Goal: Task Accomplishment & Management: Manage account settings

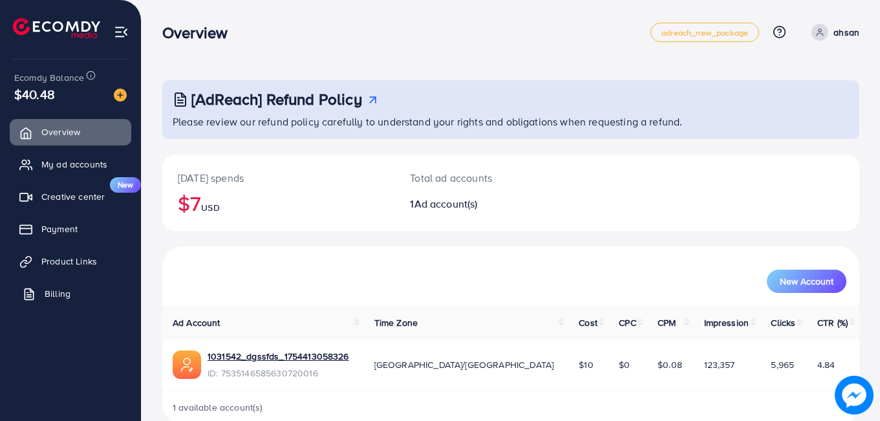
click at [74, 299] on link "Billing" at bounding box center [71, 293] width 122 height 26
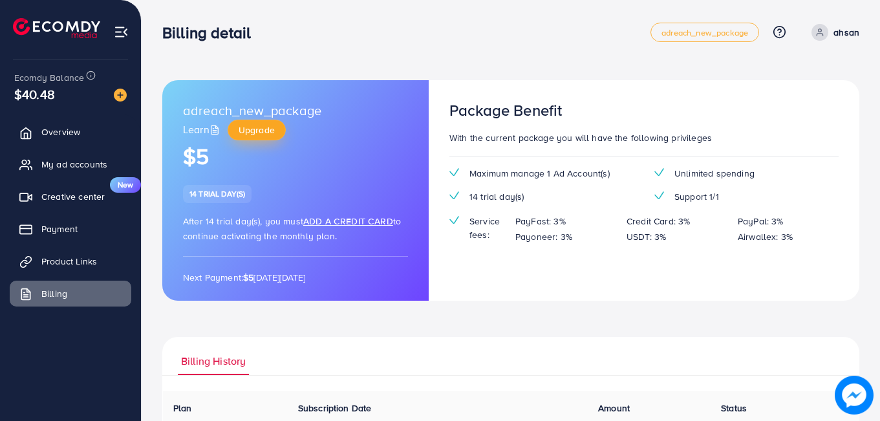
click at [252, 131] on span "Upgrade" at bounding box center [256, 129] width 36 height 13
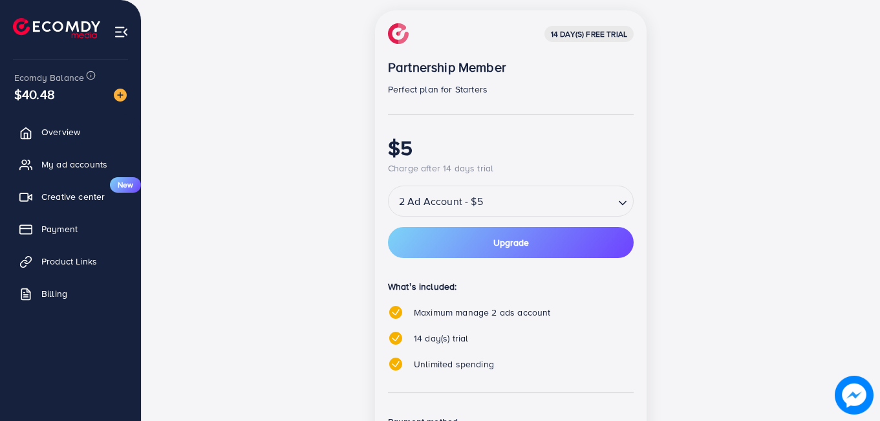
scroll to position [195, 0]
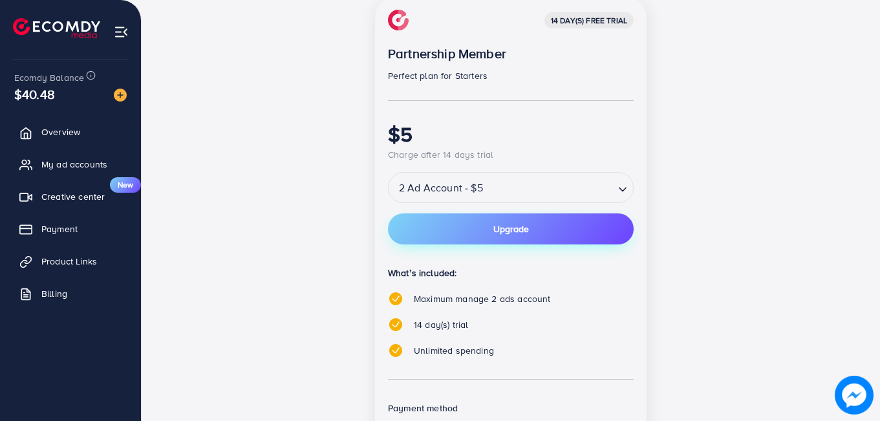
click at [547, 240] on button "Upgrade" at bounding box center [511, 228] width 246 height 31
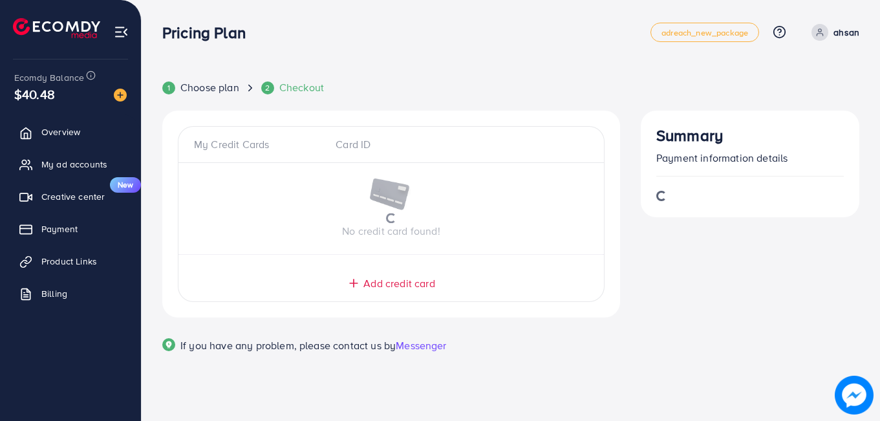
scroll to position [0, 0]
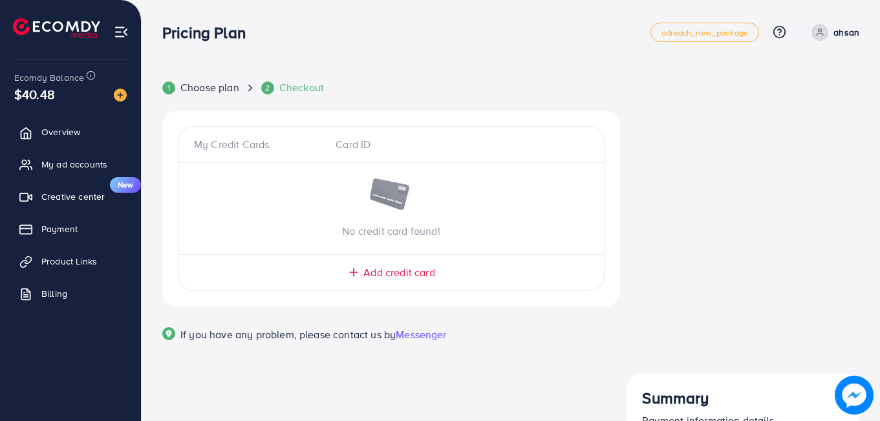
click at [371, 266] on span "Add credit card" at bounding box center [398, 272] width 71 height 15
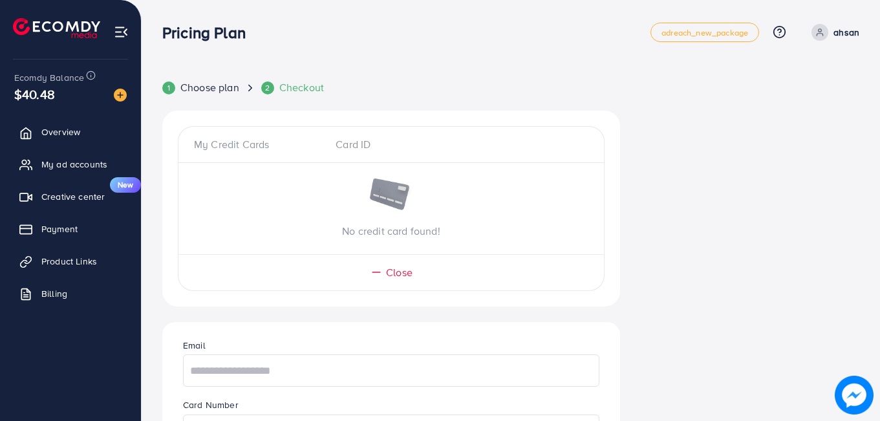
click at [394, 185] on img at bounding box center [390, 195] width 45 height 34
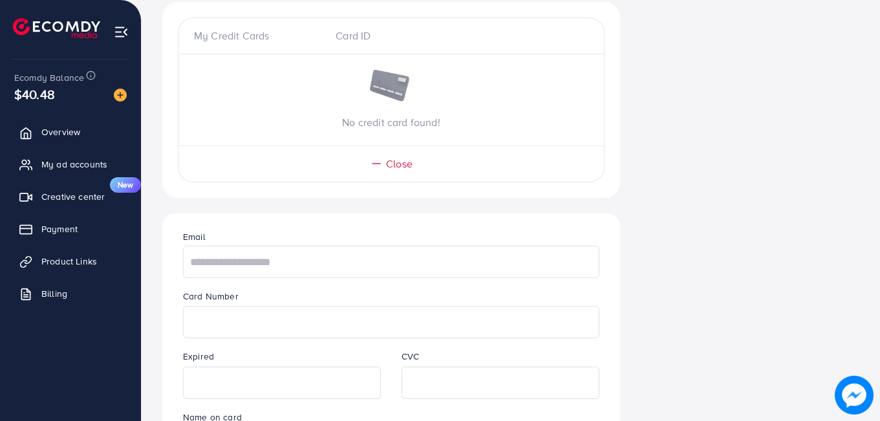
scroll to position [142, 0]
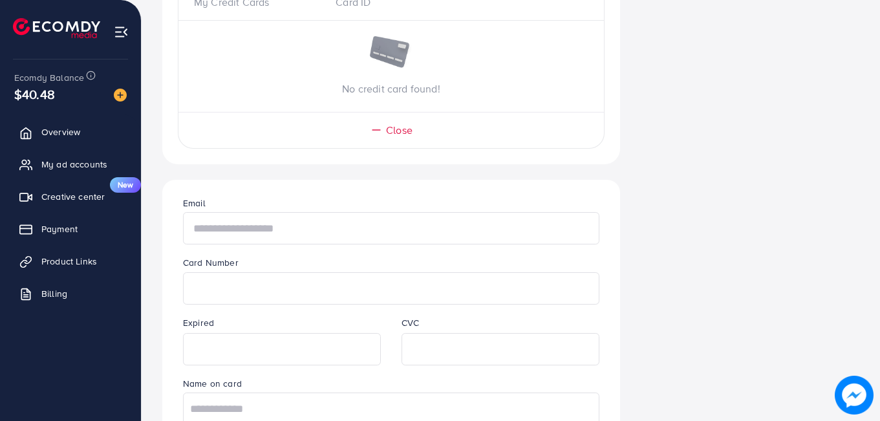
click at [287, 231] on input "text" at bounding box center [391, 228] width 416 height 32
type input "**********"
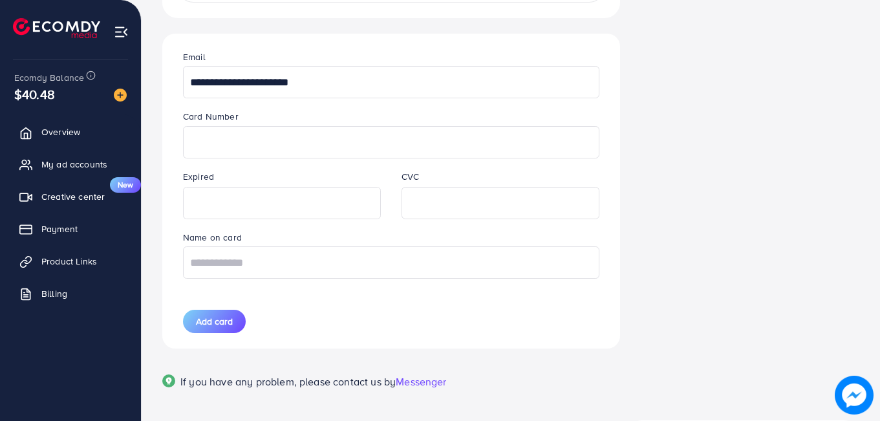
scroll to position [298, 0]
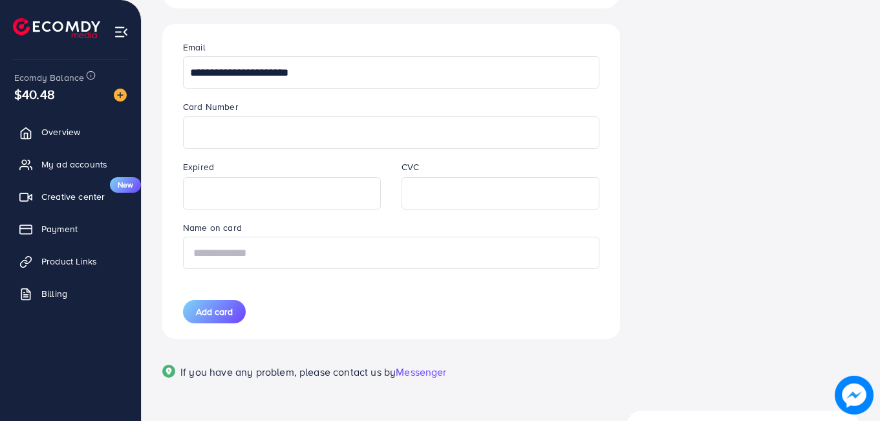
click at [218, 253] on input "text" at bounding box center [391, 253] width 416 height 32
type input "**********"
click at [217, 318] on span "Add card" at bounding box center [214, 311] width 37 height 13
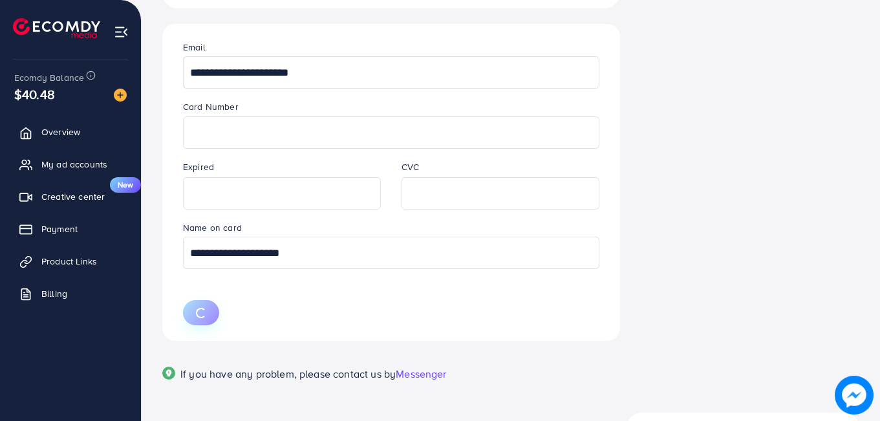
scroll to position [310, 0]
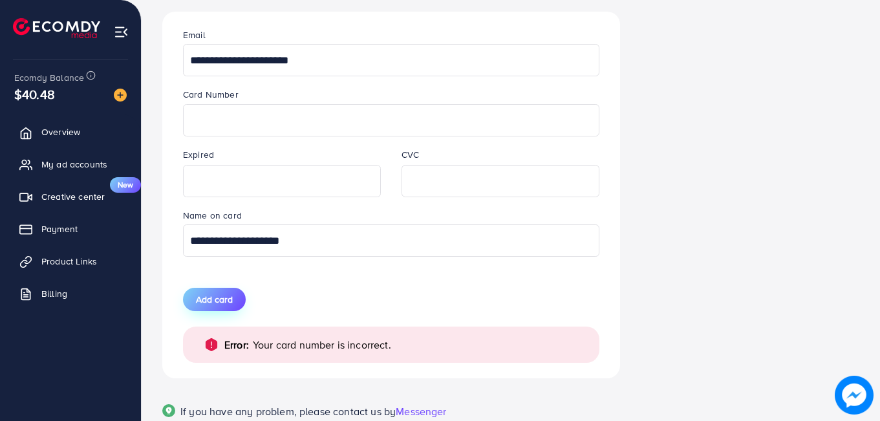
click at [223, 289] on button "Add card" at bounding box center [214, 299] width 63 height 23
click at [226, 296] on span "Add card" at bounding box center [214, 299] width 37 height 13
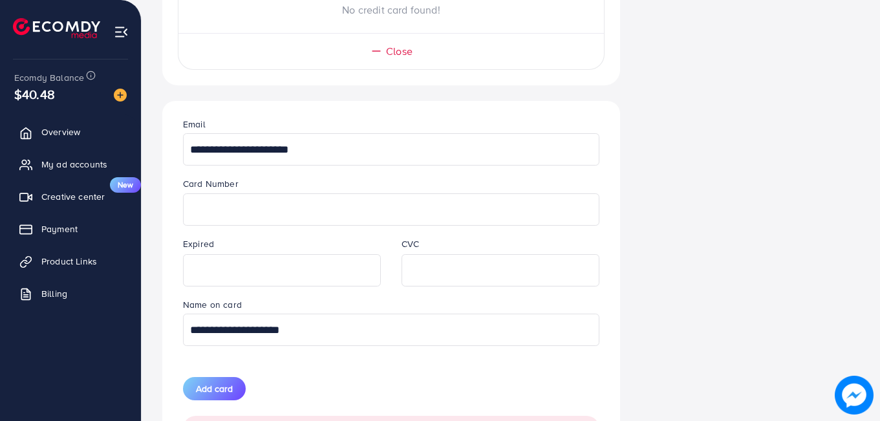
scroll to position [253, 0]
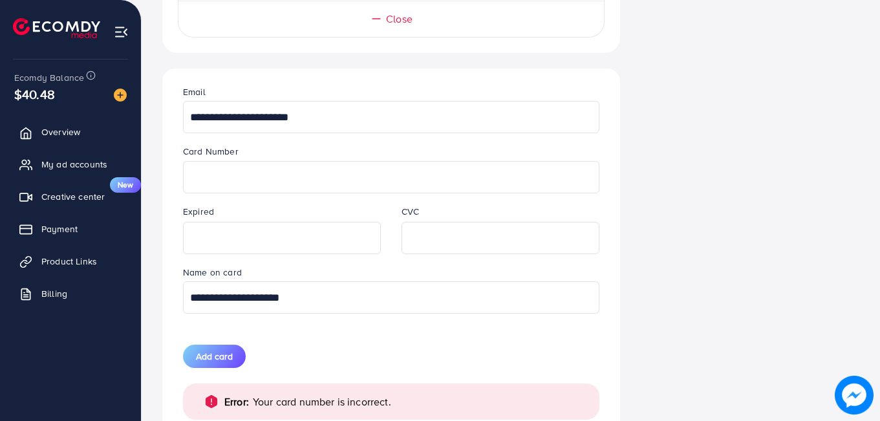
drag, startPoint x: 878, startPoint y: 0, endPoint x: 640, endPoint y: 270, distance: 359.4
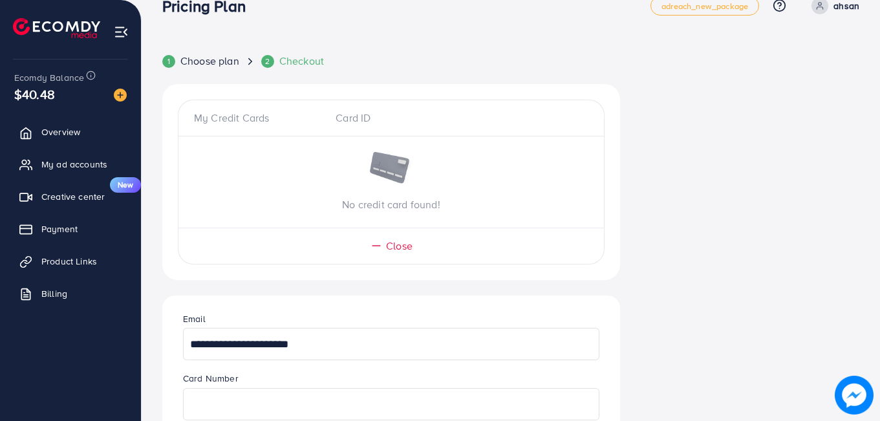
scroll to position [0, 0]
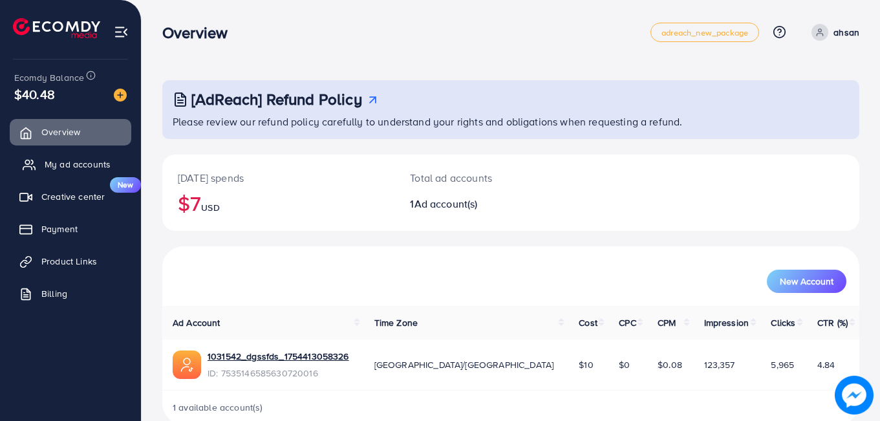
click at [85, 174] on link "My ad accounts" at bounding box center [71, 164] width 122 height 26
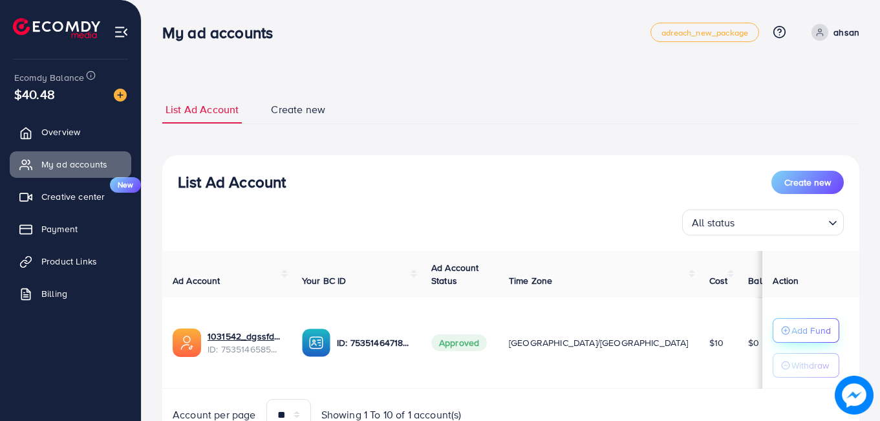
click at [804, 333] on p "Add Fund" at bounding box center [810, 330] width 39 height 16
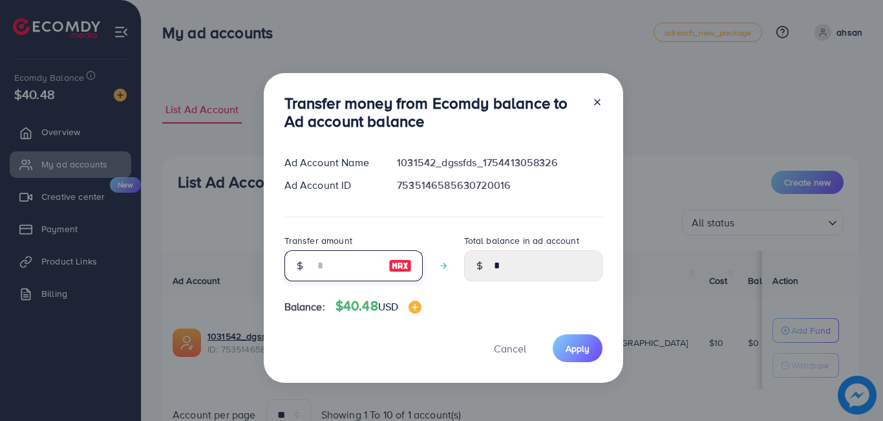
click at [326, 267] on input "number" at bounding box center [346, 265] width 65 height 31
type input "*"
type input "****"
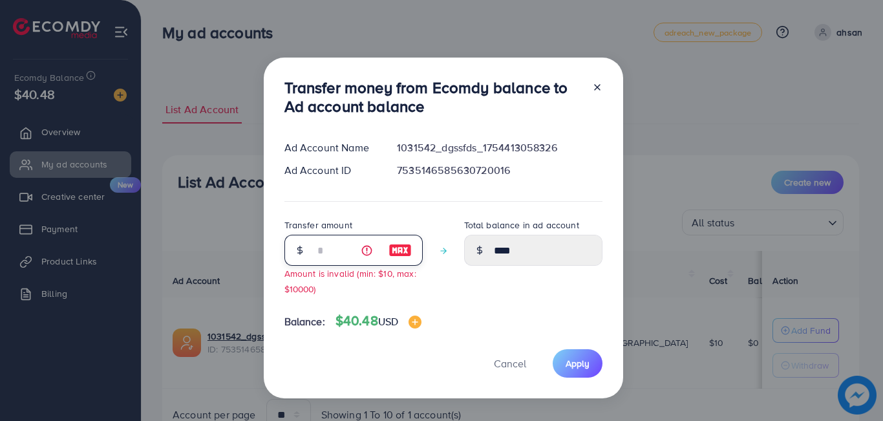
type input "**"
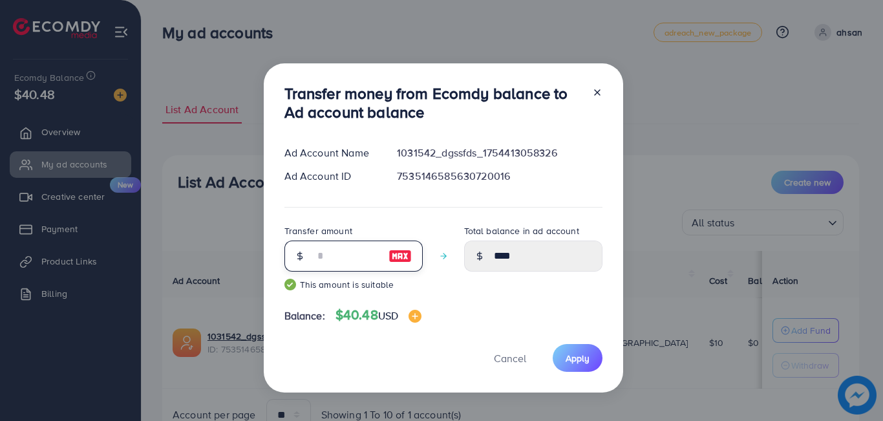
type input "*****"
type input "**"
click at [584, 366] on button "Apply" at bounding box center [578, 358] width 50 height 28
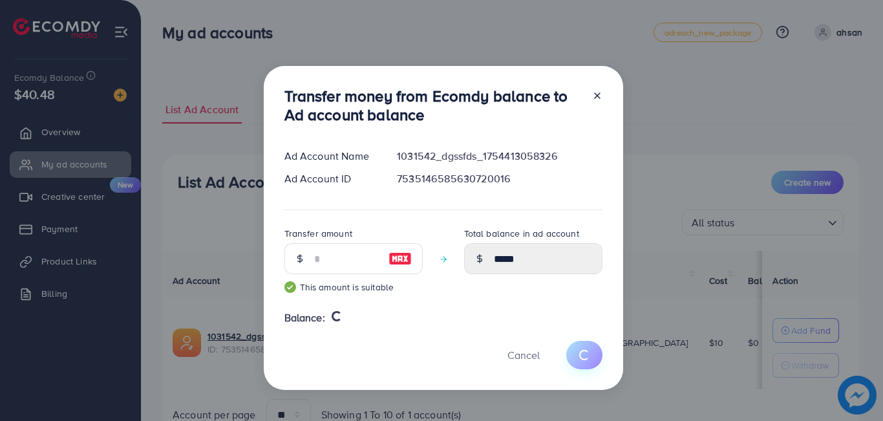
type input "*"
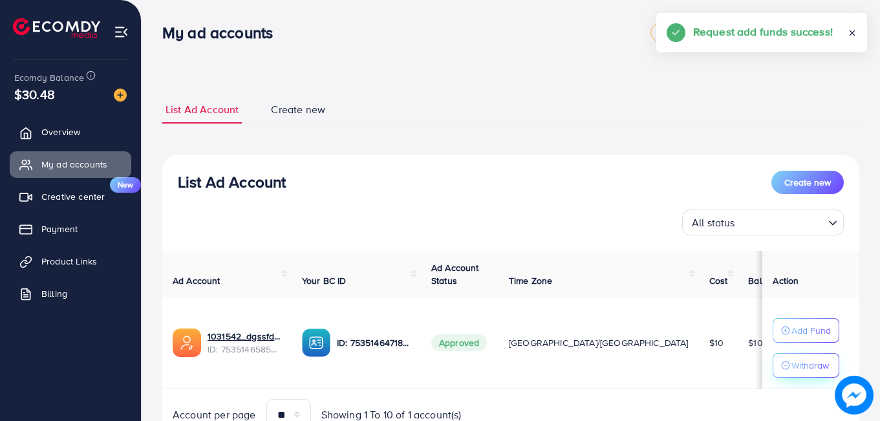
click at [791, 361] on p "Withdraw" at bounding box center [809, 365] width 37 height 16
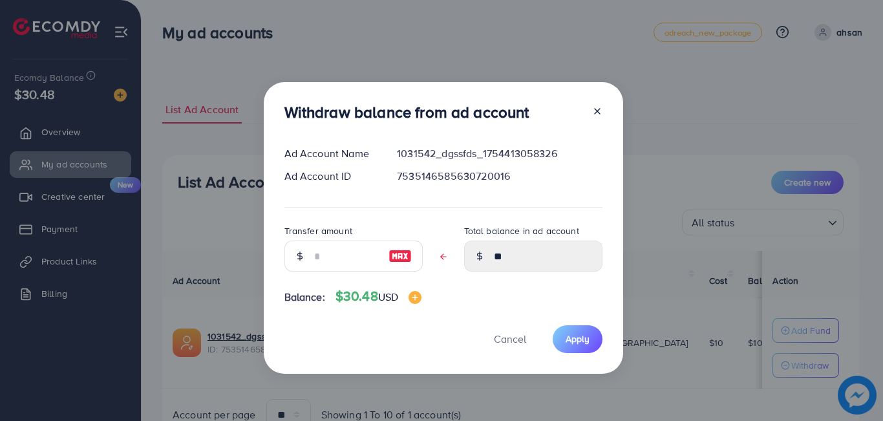
click at [312, 255] on div at bounding box center [299, 255] width 30 height 31
click at [321, 256] on input "text" at bounding box center [346, 255] width 65 height 31
type input "*"
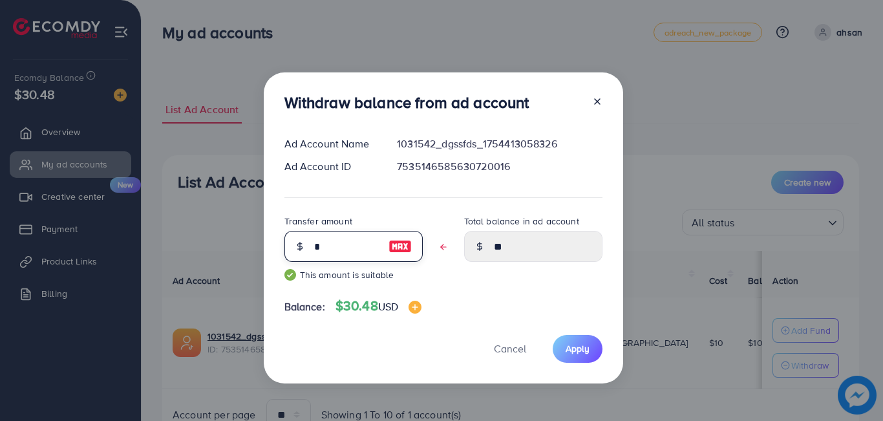
type input "****"
type input "*"
click at [566, 354] on span "Apply" at bounding box center [578, 348] width 24 height 13
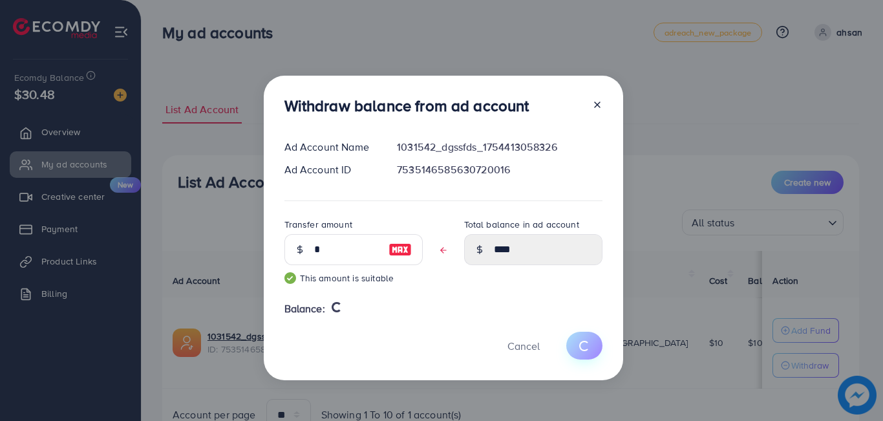
type input "**"
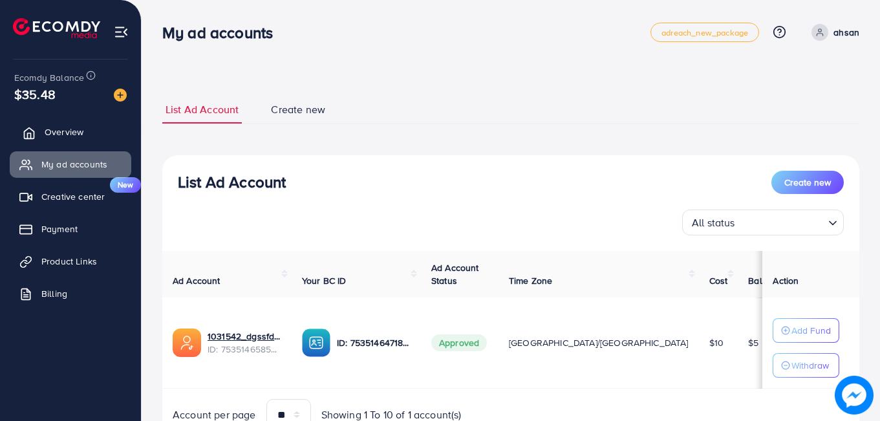
click at [85, 135] on link "Overview" at bounding box center [71, 132] width 122 height 26
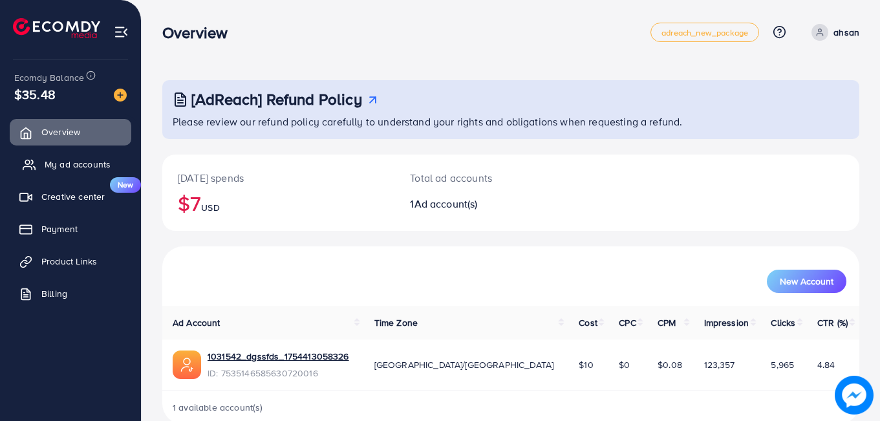
click at [82, 156] on link "My ad accounts" at bounding box center [71, 164] width 122 height 26
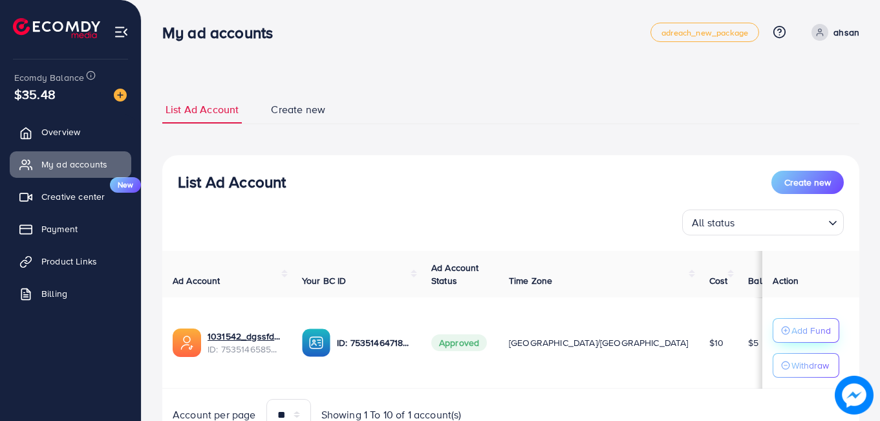
click at [796, 333] on p "Add Fund" at bounding box center [810, 330] width 39 height 16
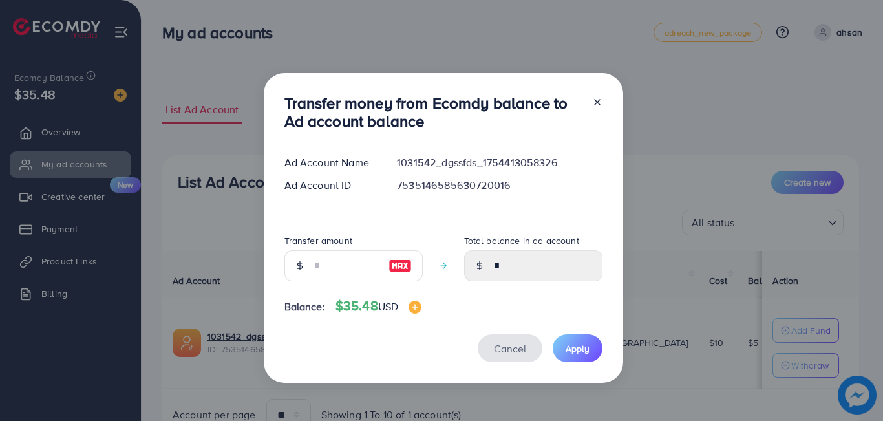
click at [507, 352] on span "Cancel" at bounding box center [510, 348] width 32 height 14
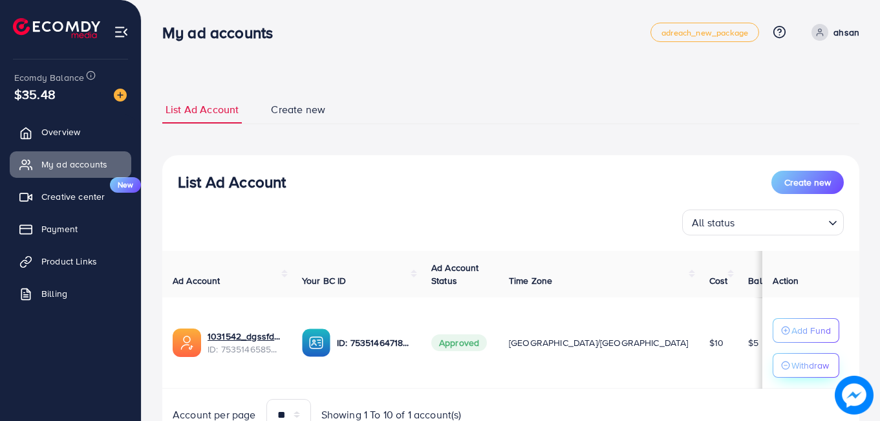
click at [781, 358] on div "Withdraw" at bounding box center [806, 365] width 50 height 16
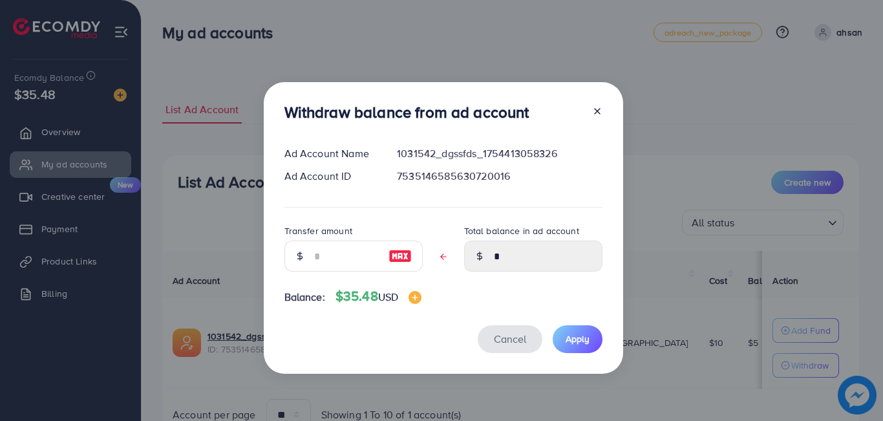
click at [518, 333] on span "Cancel" at bounding box center [510, 339] width 32 height 14
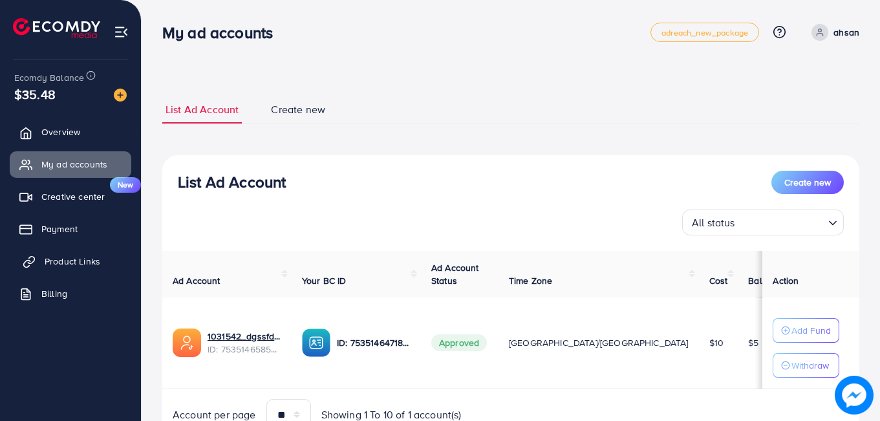
click at [73, 262] on span "Product Links" at bounding box center [73, 261] width 56 height 13
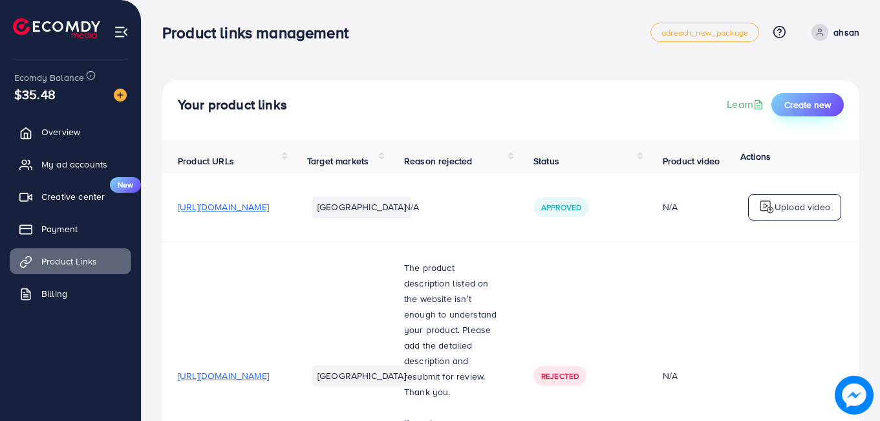
click at [814, 109] on span "Create new" at bounding box center [807, 104] width 47 height 13
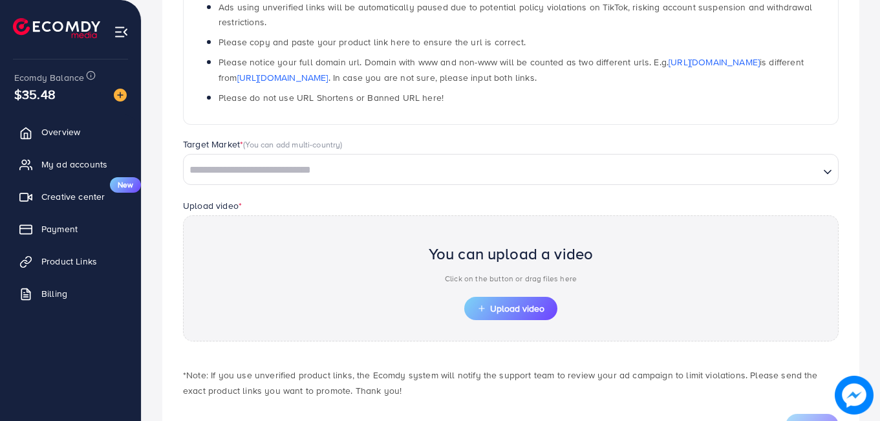
scroll to position [244, 0]
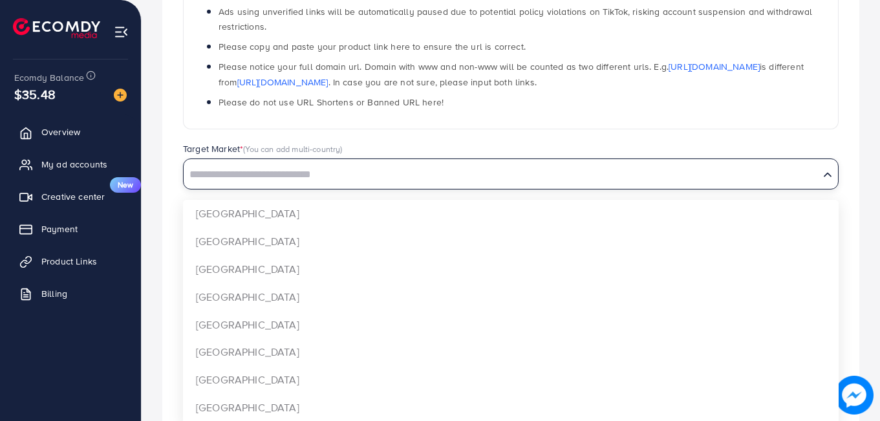
click at [753, 182] on input "Search for option" at bounding box center [501, 175] width 633 height 20
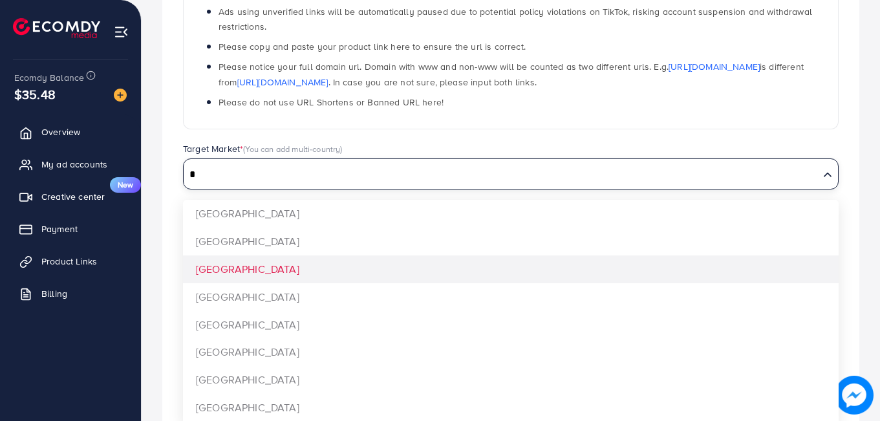
type input "*"
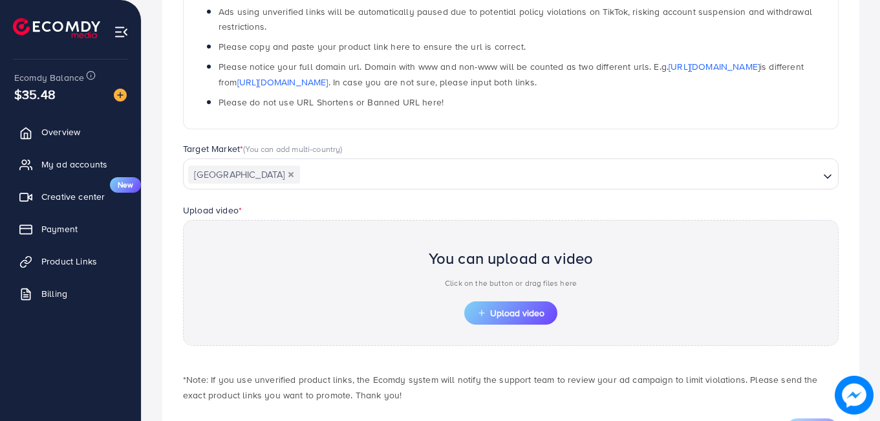
click at [648, 264] on div "Which products do you want to promote? Product Url * 🔥🔥🔥 Notices: Ads using unv…" at bounding box center [510, 168] width 697 height 588
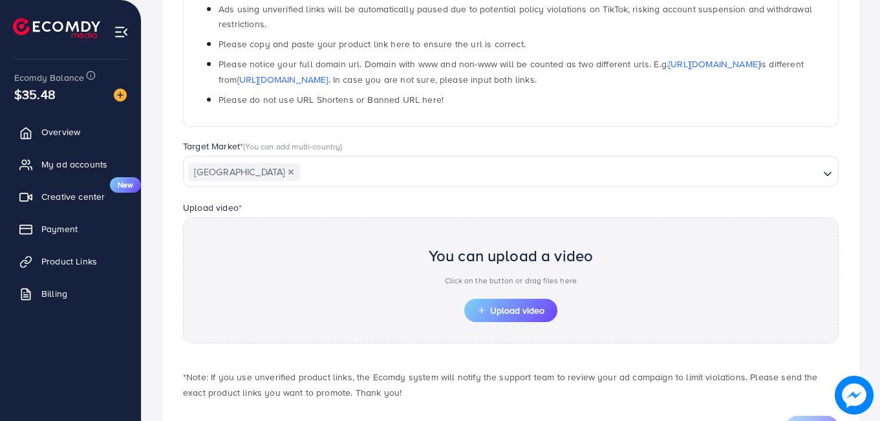
scroll to position [306, 0]
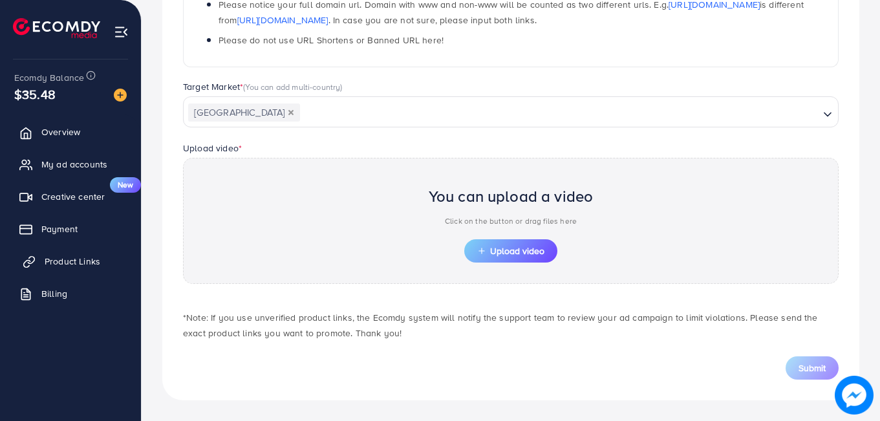
click at [64, 260] on span "Product Links" at bounding box center [73, 261] width 56 height 13
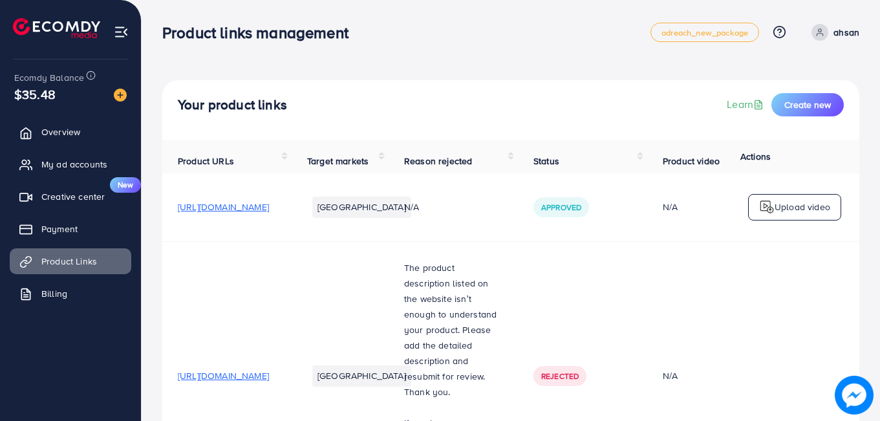
click at [518, 248] on td "The product description listed on the website isn’t enough to understand your p…" at bounding box center [452, 376] width 129 height 270
